Goal: Find specific page/section: Find specific page/section

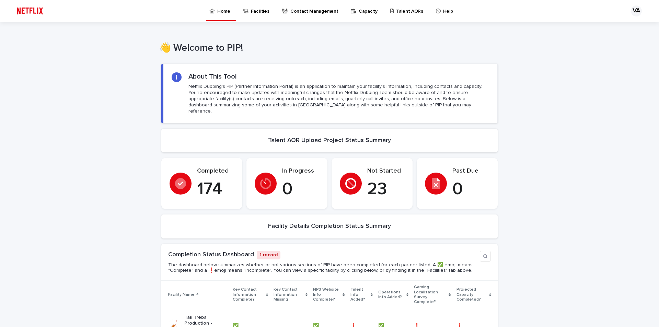
click at [399, 13] on p "Talent AORs" at bounding box center [409, 7] width 27 height 14
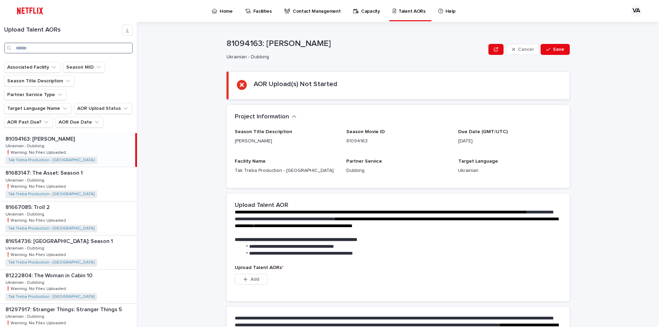
click at [45, 47] on input "Search" at bounding box center [68, 48] width 129 height 11
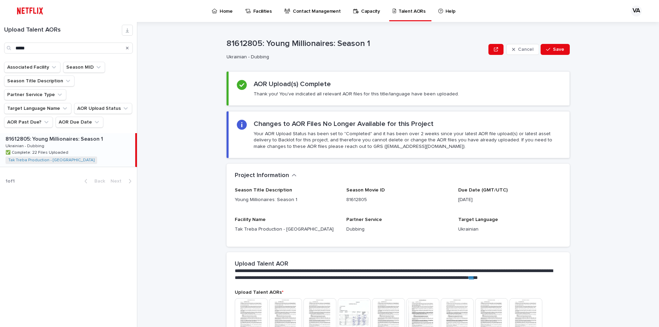
click at [71, 138] on div "81612805: Young Millionaires: Season 1 81612805: Young Millionaires: Season 1 U…" at bounding box center [67, 150] width 135 height 34
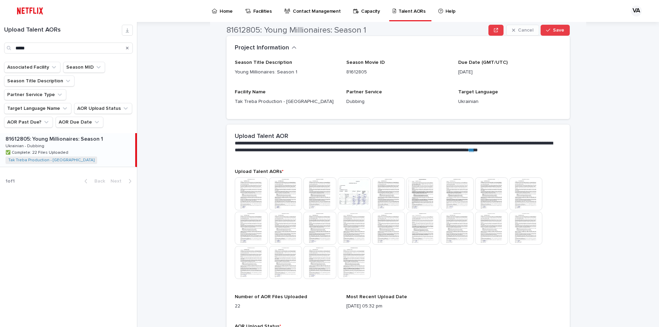
scroll to position [137, 0]
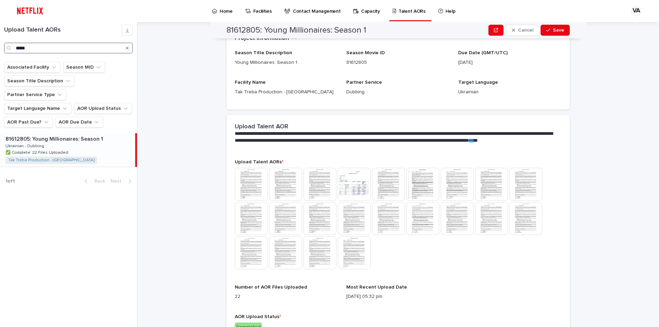
drag, startPoint x: 62, startPoint y: 51, endPoint x: 1, endPoint y: 48, distance: 60.4
click at [1, 48] on div "Upload Talent AORs *****" at bounding box center [68, 39] width 137 height 29
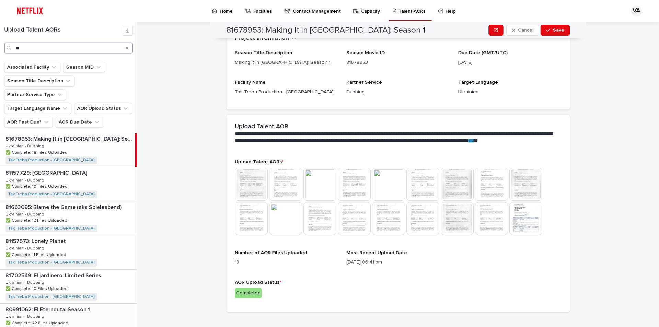
type input "**"
click at [92, 304] on div "80991062: El Eternauta: Season 1 80991062: El Eternauta: Season 1 Ukrainian - D…" at bounding box center [68, 321] width 137 height 34
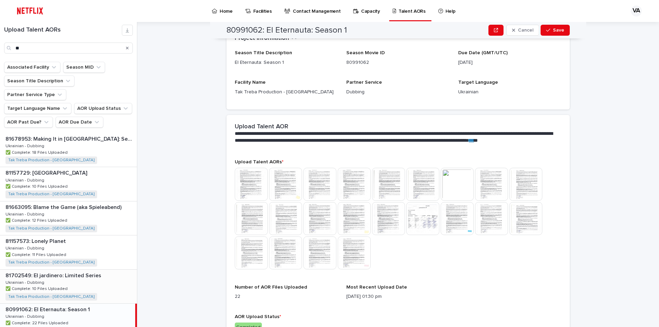
scroll to position [34, 0]
click at [419, 224] on img at bounding box center [422, 218] width 33 height 33
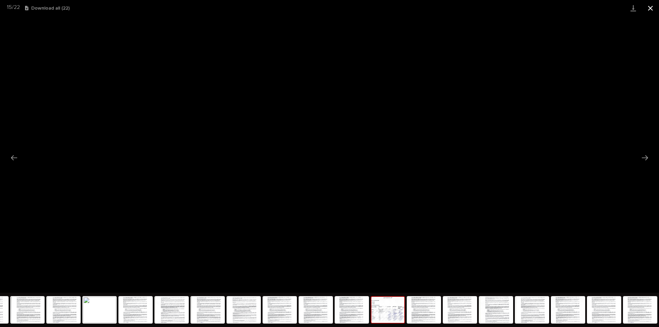
click at [649, 5] on button "Close gallery" at bounding box center [649, 8] width 17 height 16
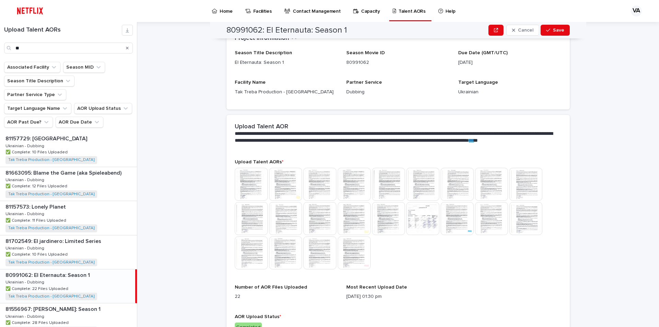
click at [420, 216] on img at bounding box center [422, 218] width 33 height 33
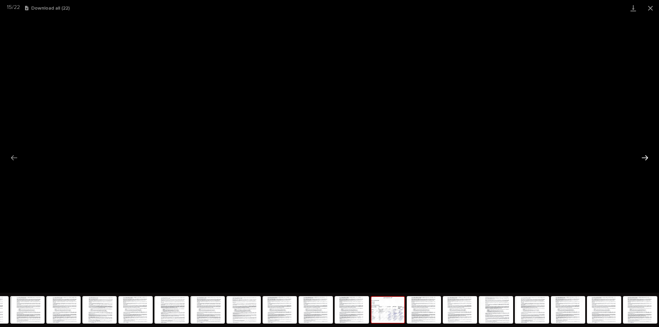
click at [644, 158] on button "Next slide" at bounding box center [644, 157] width 14 height 13
click at [8, 155] on button "Previous slide" at bounding box center [14, 157] width 14 height 13
click at [652, 10] on button "Close gallery" at bounding box center [649, 8] width 17 height 16
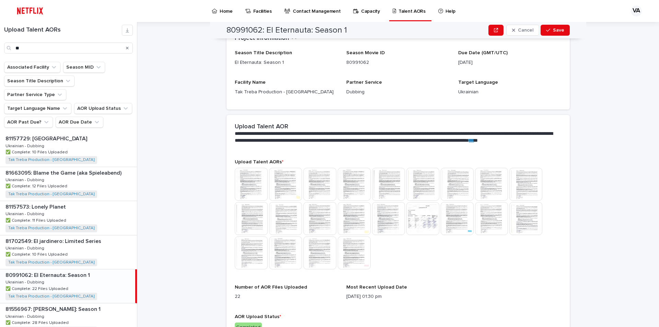
click at [126, 48] on icon "Search" at bounding box center [127, 48] width 3 height 4
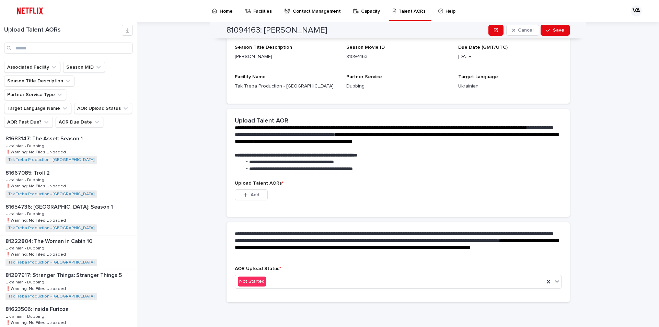
scroll to position [84, 0]
click at [56, 49] on input "Search" at bounding box center [68, 48] width 129 height 11
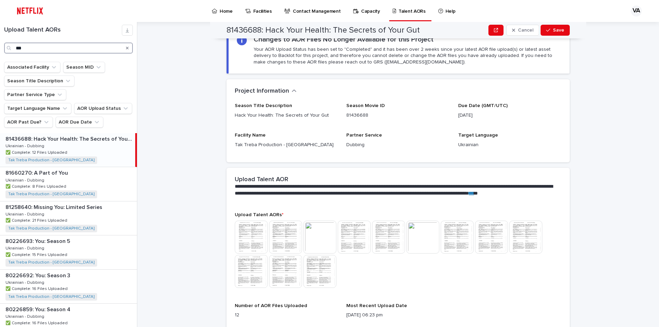
scroll to position [137, 0]
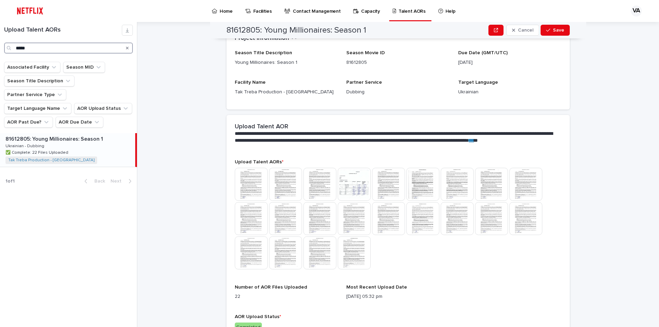
type input "*****"
click at [63, 149] on p "✅ Complete: 22 Files Uploaded" at bounding box center [37, 152] width 64 height 6
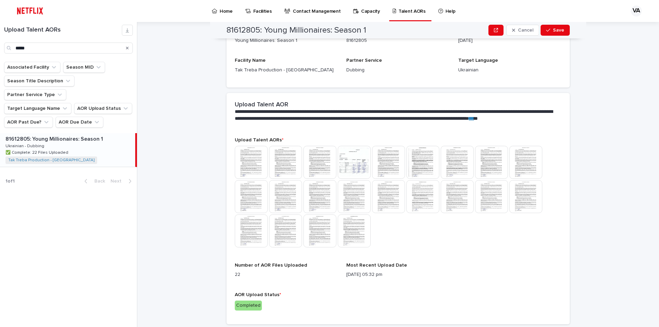
scroll to position [171, 0]
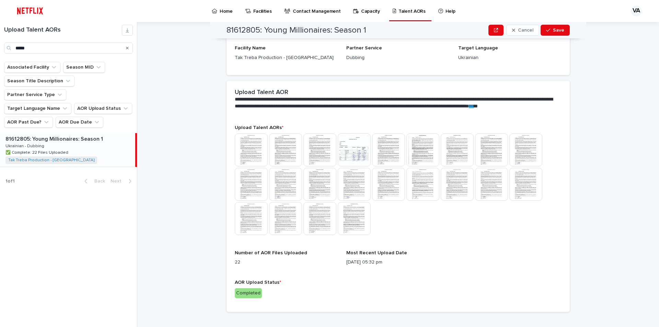
click at [352, 152] on img at bounding box center [353, 149] width 33 height 33
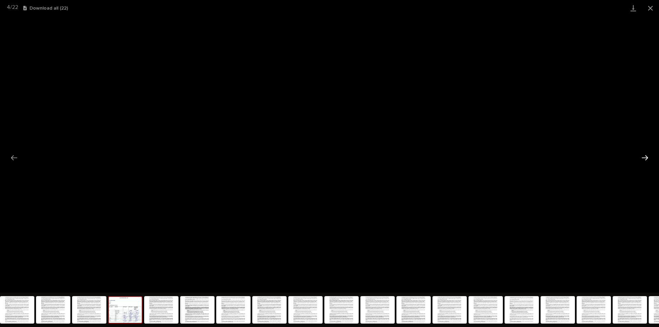
click at [643, 157] on button "Next slide" at bounding box center [644, 157] width 14 height 13
click at [19, 158] on button "Previous slide" at bounding box center [14, 157] width 14 height 13
click at [650, 9] on button "Close gallery" at bounding box center [649, 8] width 17 height 16
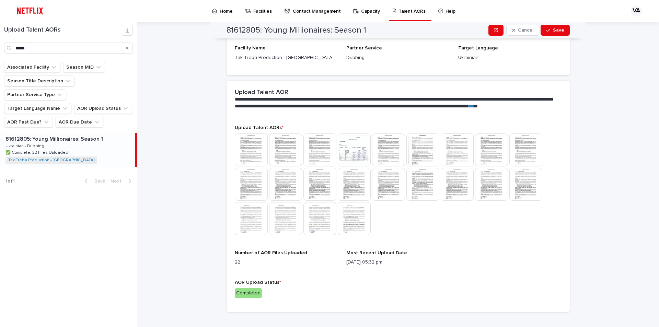
click at [342, 147] on img at bounding box center [353, 149] width 33 height 33
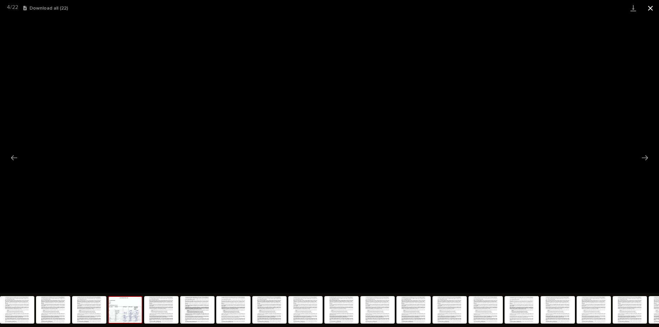
click at [650, 8] on button "Close gallery" at bounding box center [649, 8] width 17 height 16
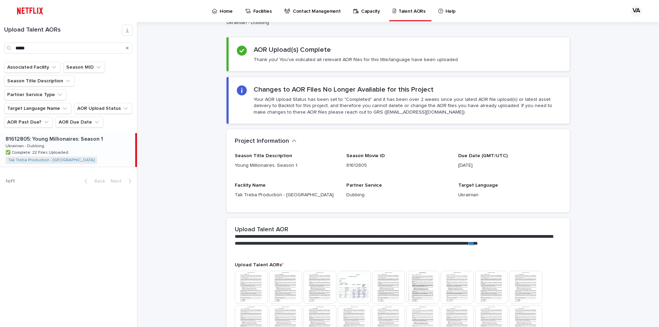
scroll to position [0, 0]
